Goal: Check status

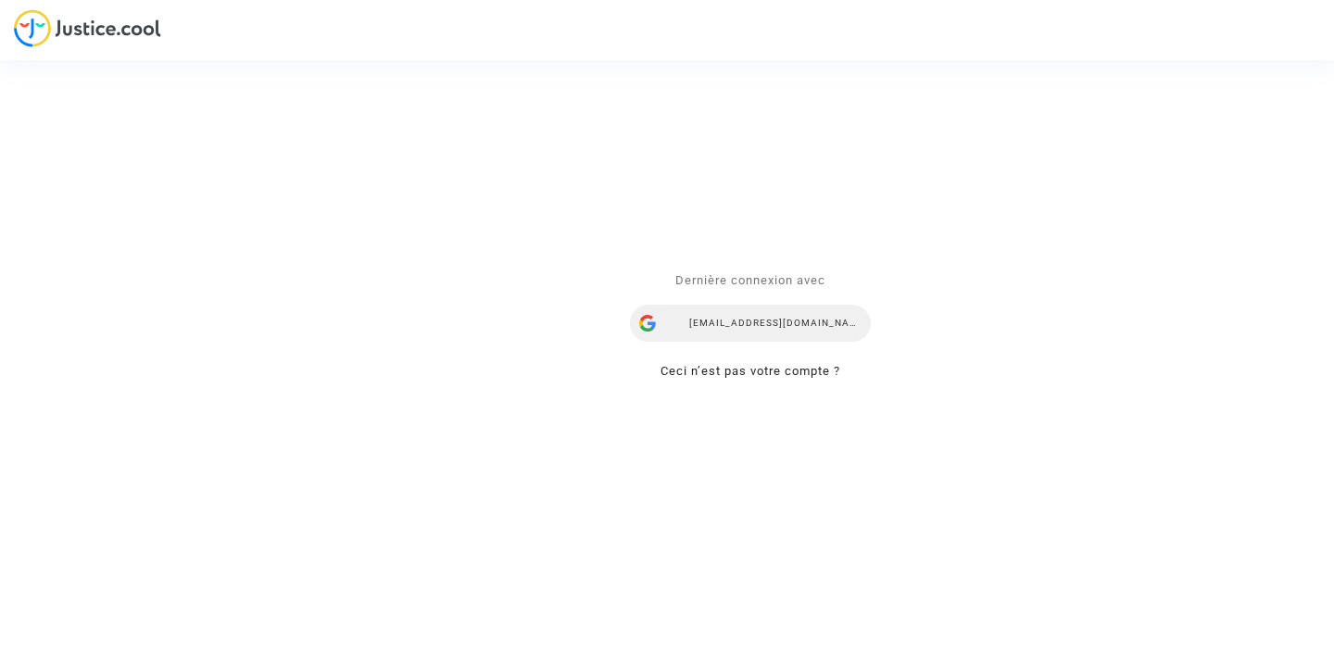
click at [755, 324] on div "airlines@refundmyticket.net" at bounding box center [750, 323] width 241 height 37
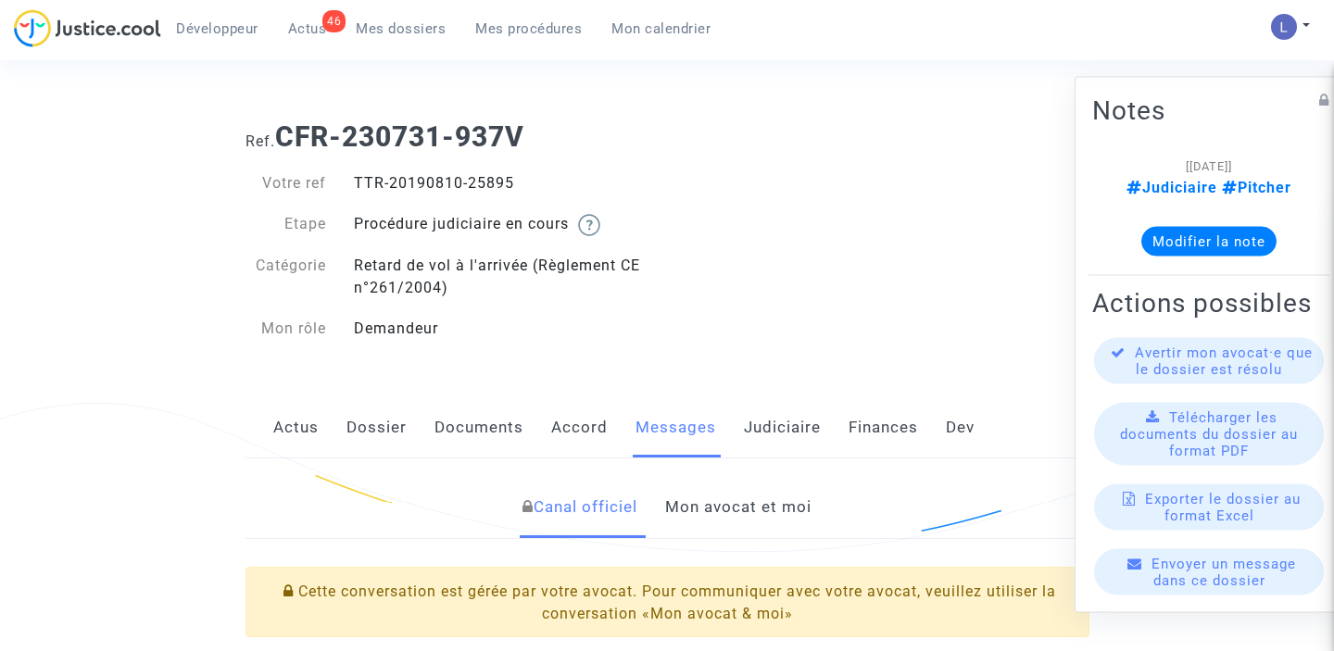
drag, startPoint x: 522, startPoint y: 185, endPoint x: 466, endPoint y: 185, distance: 56.5
click at [466, 185] on div "TTR-20190810-25895" at bounding box center [503, 183] width 327 height 22
copy div "25895"
